Goal: Task Accomplishment & Management: Manage account settings

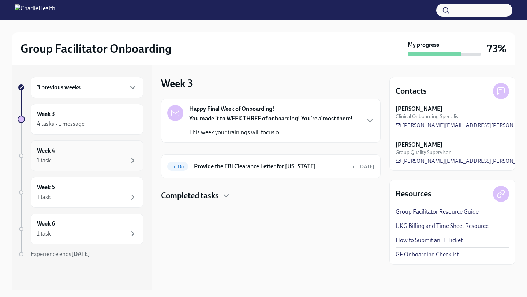
click at [61, 163] on div "1 task" at bounding box center [87, 160] width 100 height 9
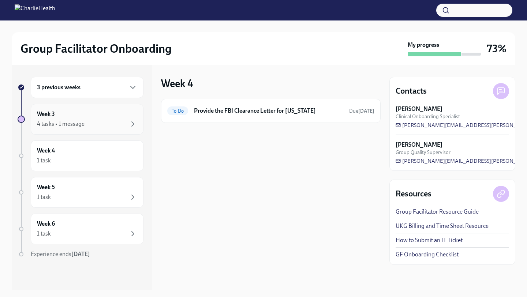
click at [70, 119] on div "Week 3 4 tasks • 1 message" at bounding box center [87, 119] width 100 height 18
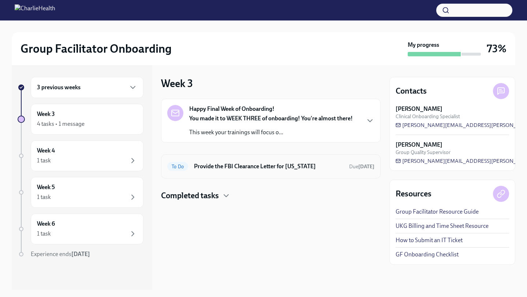
click at [218, 173] on div "To Do Provide the FBI Clearance Letter for [US_STATE] Due [DATE]" at bounding box center [271, 167] width 220 height 24
click at [103, 93] on div "3 previous weeks" at bounding box center [87, 87] width 113 height 21
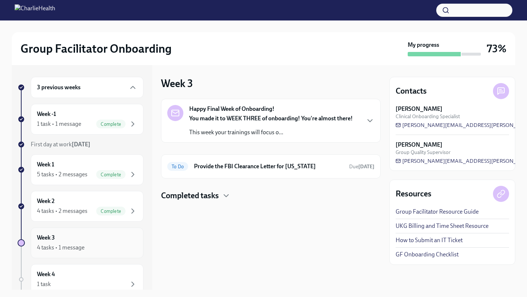
click at [99, 242] on div "Week 3 4 tasks • 1 message" at bounding box center [87, 243] width 100 height 18
click at [73, 238] on div "Week 3 4 tasks • 1 message" at bounding box center [87, 243] width 100 height 18
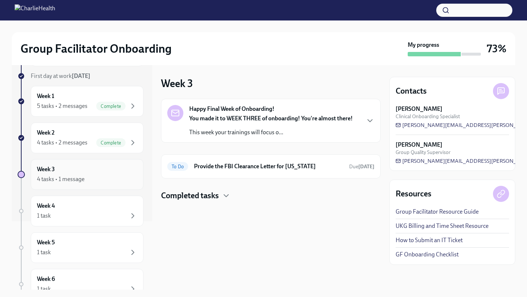
scroll to position [58, 0]
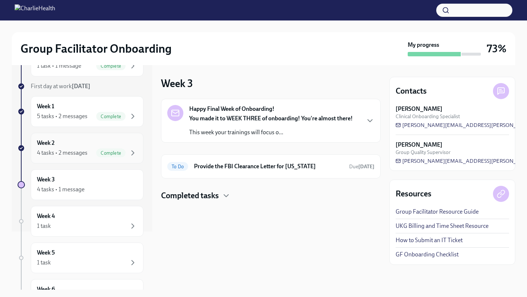
click at [95, 149] on div "4 tasks • 2 messages Complete" at bounding box center [87, 153] width 100 height 9
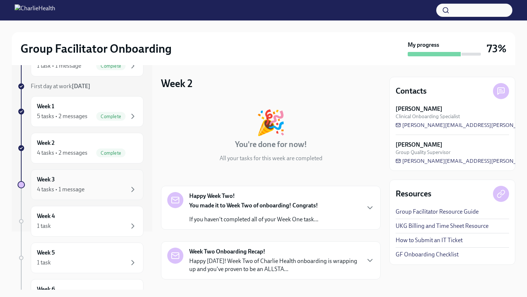
click at [85, 176] on div "Week 3 4 tasks • 1 message" at bounding box center [87, 185] width 100 height 18
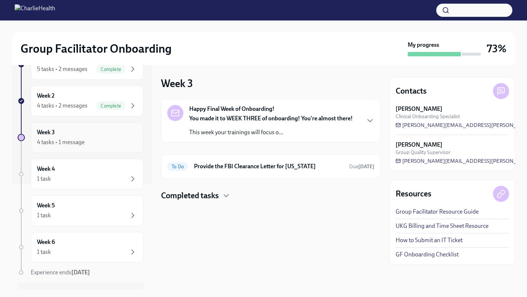
scroll to position [122, 0]
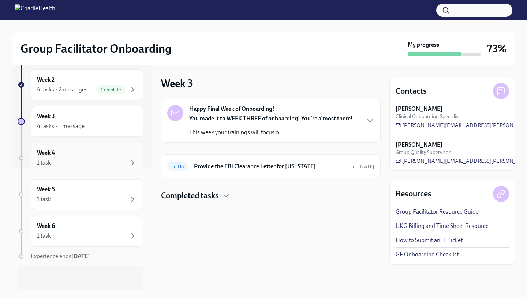
click at [80, 160] on div "1 task" at bounding box center [87, 163] width 100 height 9
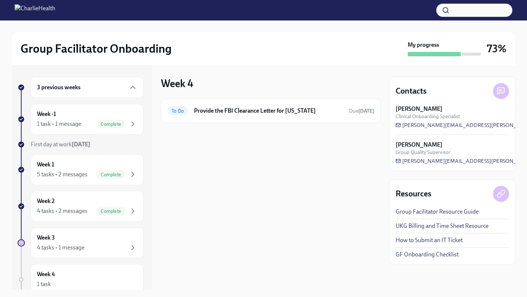
click at [99, 91] on div "3 previous weeks" at bounding box center [87, 87] width 100 height 9
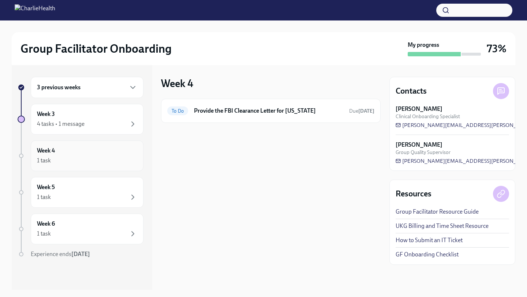
click at [68, 150] on div "Week 4 1 task" at bounding box center [87, 156] width 100 height 18
click at [68, 151] on div "Week 4 1 task" at bounding box center [87, 156] width 100 height 18
click at [69, 190] on div "Week 5 1 task" at bounding box center [87, 192] width 100 height 18
click at [70, 231] on div "1 task" at bounding box center [87, 234] width 100 height 9
click at [104, 86] on div "3 previous weeks" at bounding box center [87, 87] width 100 height 9
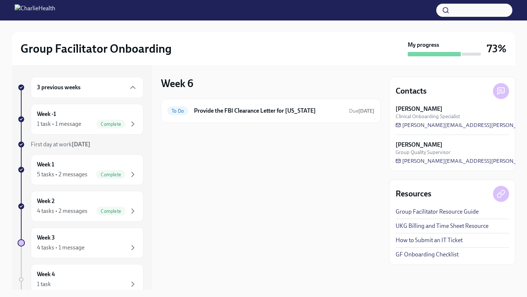
click at [461, 60] on div "Group Facilitator Onboarding My progress 73%" at bounding box center [264, 48] width 504 height 33
